Goal: Task Accomplishment & Management: Complete application form

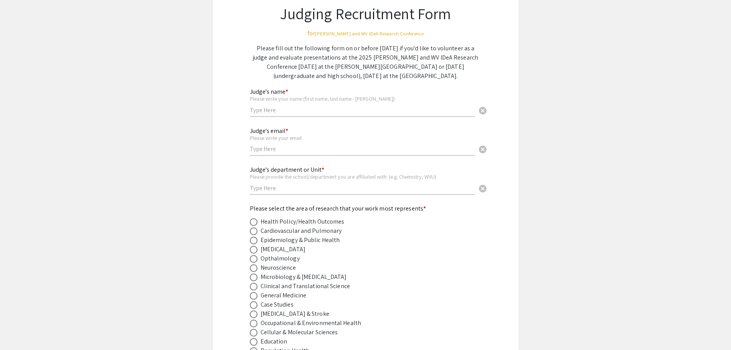
scroll to position [77, 0]
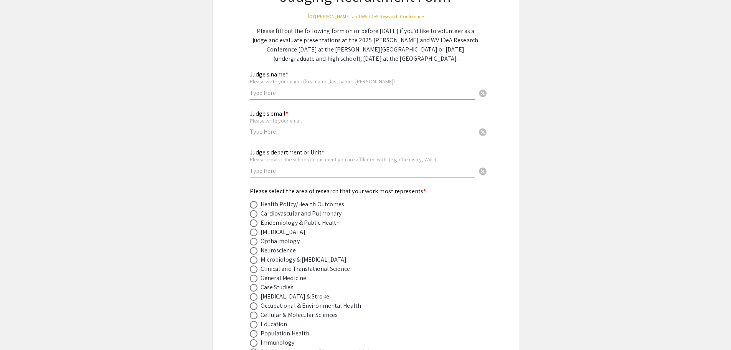
drag, startPoint x: 261, startPoint y: 96, endPoint x: 251, endPoint y: 102, distance: 11.8
click at [261, 96] on input "text" at bounding box center [362, 93] width 225 height 8
type input "[PERSON_NAME]"
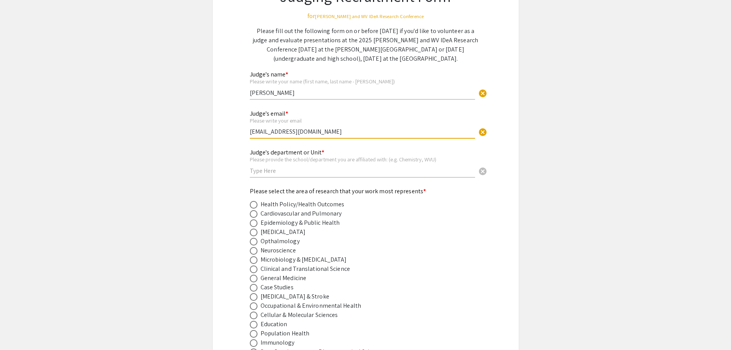
type input "[EMAIL_ADDRESS][DOMAIN_NAME]"
click at [264, 169] on input "text" at bounding box center [362, 171] width 225 height 8
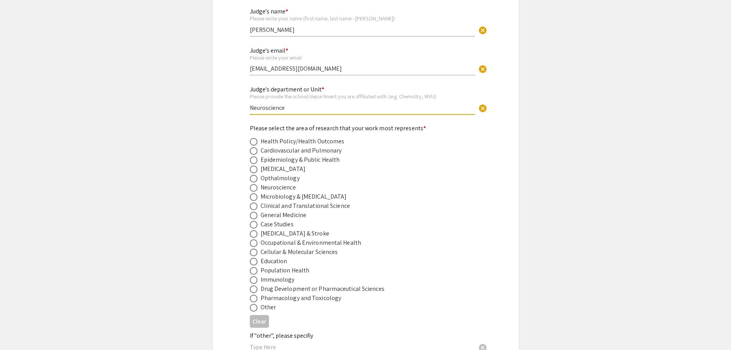
scroll to position [153, 0]
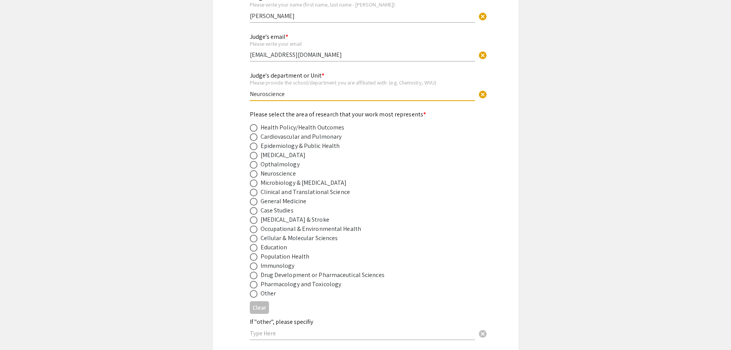
type input "Neuroscience"
click at [254, 173] on span at bounding box center [254, 174] width 8 height 8
click at [254, 173] on input "radio" at bounding box center [254, 174] width 8 height 8
radio input "true"
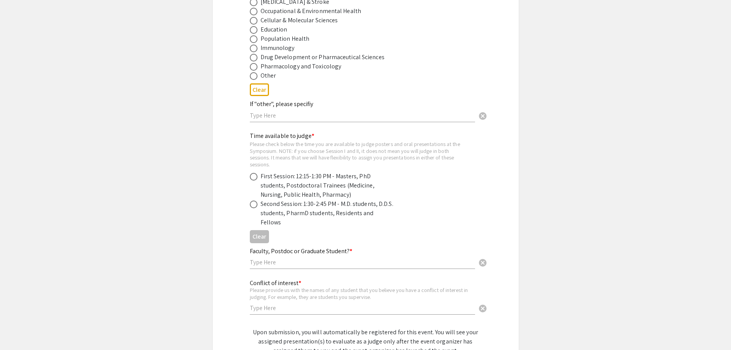
scroll to position [371, 0]
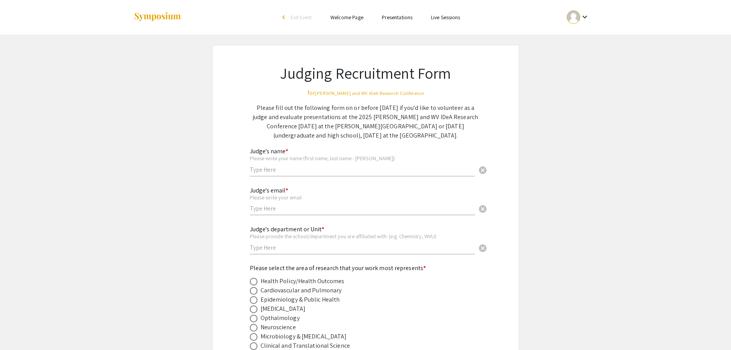
click at [262, 174] on div "Judge's name * Please write your name (first name, last name - e.g. John Smith)…" at bounding box center [362, 158] width 225 height 36
click at [261, 170] on input "text" at bounding box center [362, 169] width 225 height 8
type input "[PERSON_NAME]"
type input "[EMAIL_ADDRESS][DOMAIN_NAME]"
click at [280, 249] on input "text" at bounding box center [362, 247] width 225 height 8
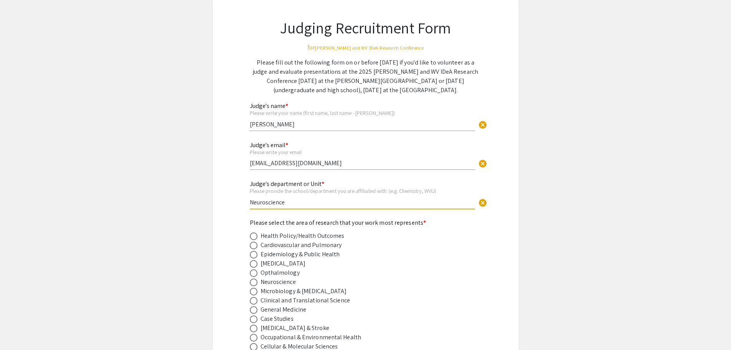
scroll to position [153, 0]
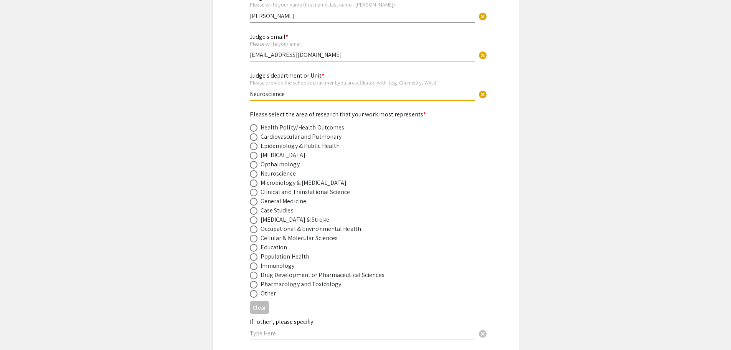
type input "Neuroscience"
click at [250, 174] on span at bounding box center [254, 174] width 8 height 8
click at [250, 174] on input "radio" at bounding box center [254, 174] width 8 height 8
radio input "true"
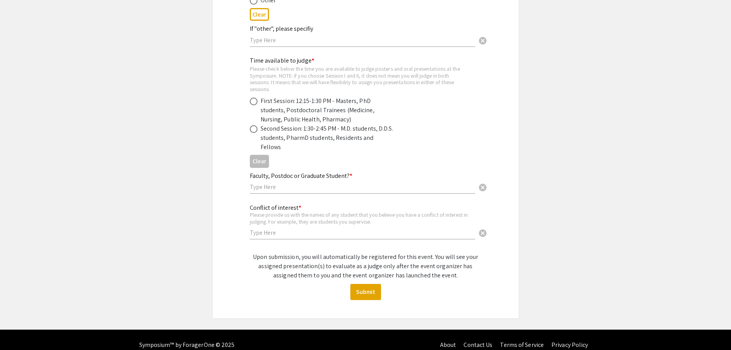
scroll to position [447, 0]
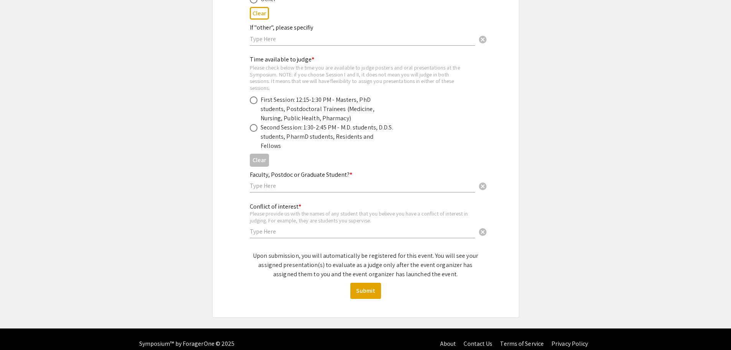
click at [264, 181] on input "text" at bounding box center [362, 185] width 225 height 8
type input "Graduate Student"
